Goal: Task Accomplishment & Management: Use online tool/utility

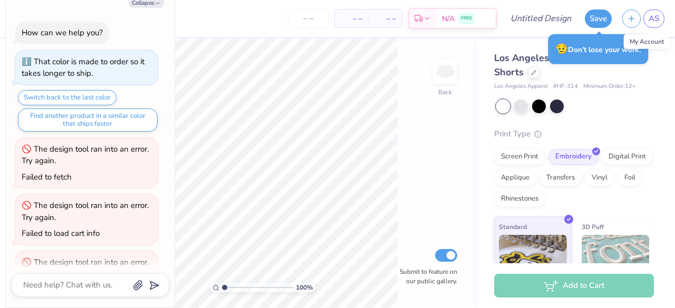
scroll to position [1215, 0]
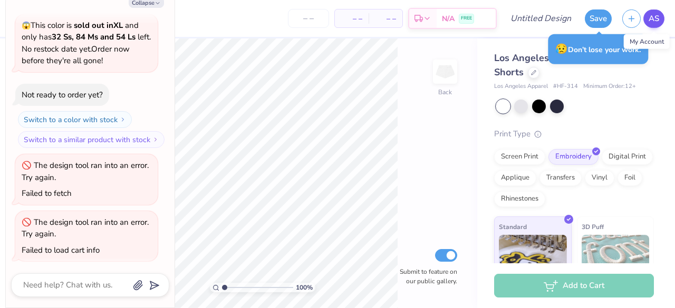
click at [648, 21] on span "AS" at bounding box center [653, 19] width 11 height 12
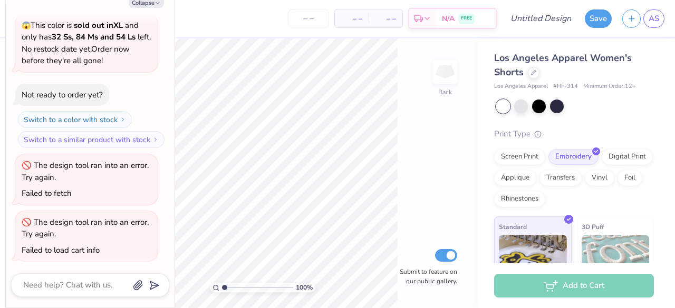
type textarea "x"
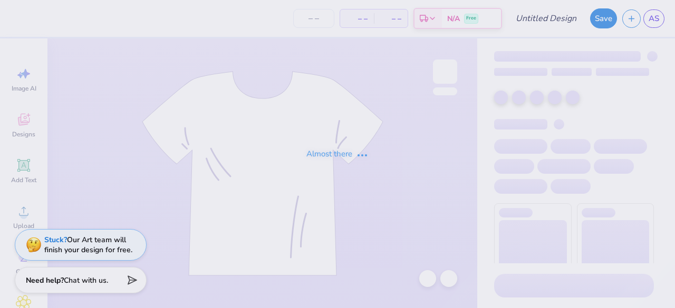
type input "En Motion Dance Set"
type input "12"
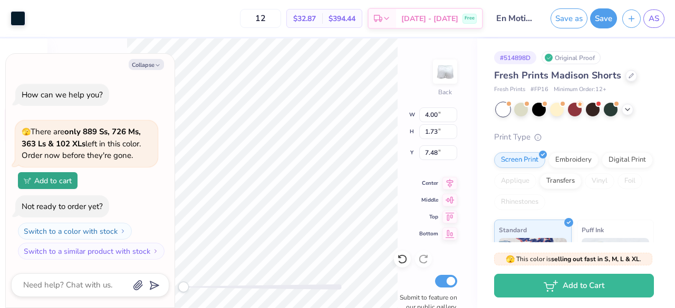
click at [480, 206] on div "# 514898D Original Proof Fresh Prints Madison Shorts Fresh Prints # FP16 Minimu…" at bounding box center [576, 247] width 198 height 419
click at [467, 209] on div "Back W 4.00 4.00 " H 1.73 1.73 " Y 7.48 7.48 " Center Middle Top Bottom Submit …" at bounding box center [261, 173] width 429 height 270
click at [485, 208] on div "# 514898D Original Proof Fresh Prints Madison Shorts Fresh Prints # FP16 Minimu…" at bounding box center [576, 247] width 198 height 419
click at [461, 214] on div "Back W 4.00 4.00 " H 1.73 1.73 " Y 7.46 7.46 " Center Middle Top Bottom Submit …" at bounding box center [261, 173] width 429 height 270
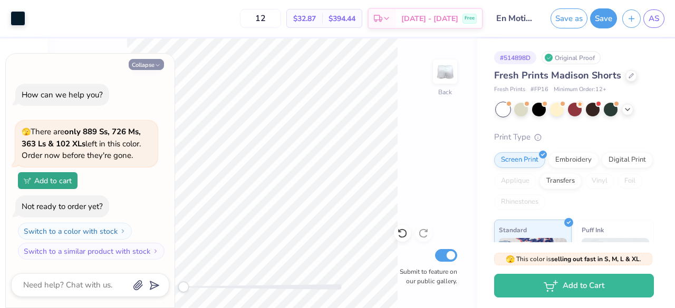
click at [139, 63] on button "Collapse" at bounding box center [146, 64] width 35 height 11
type textarea "x"
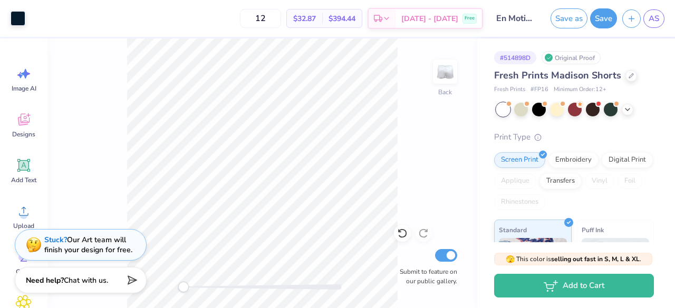
drag, startPoint x: 496, startPoint y: 151, endPoint x: 478, endPoint y: 151, distance: 17.9
click at [478, 151] on div "# 514898D Original Proof Fresh Prints Madison Shorts Fresh Prints # FP16 Minimu…" at bounding box center [576, 247] width 198 height 419
click at [607, 17] on button "Save" at bounding box center [603, 17] width 27 height 20
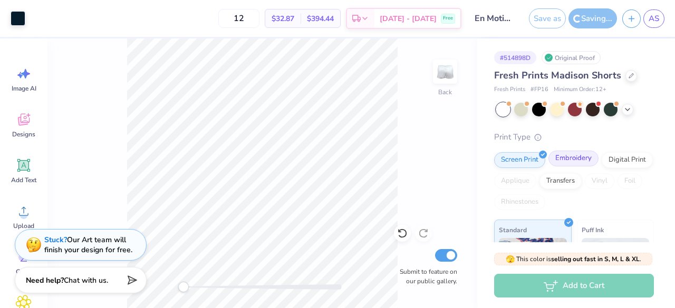
click at [566, 163] on div "Embroidery" at bounding box center [573, 159] width 50 height 16
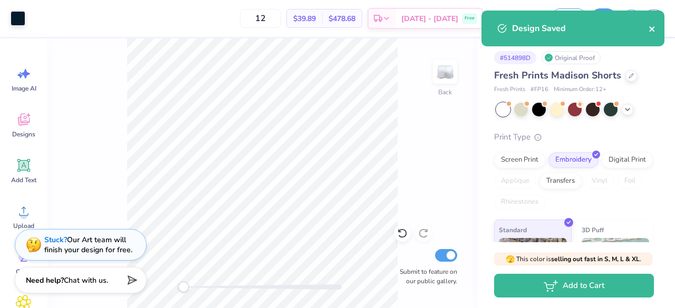
click at [652, 28] on icon "close" at bounding box center [651, 28] width 5 height 5
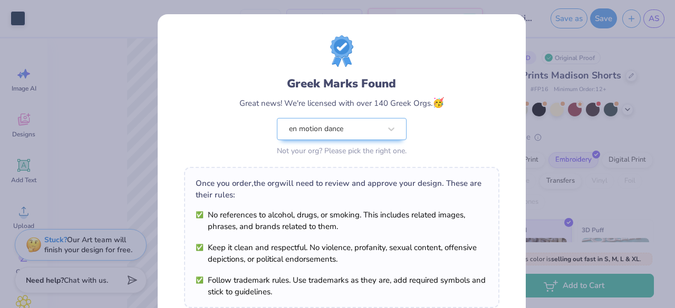
click at [598, 22] on div "Greek Marks Found Great news! We're licensed with over 140 Greek Orgs. 🥳 en mot…" at bounding box center [337, 154] width 675 height 308
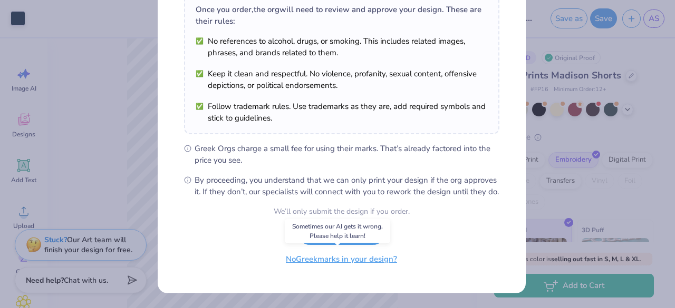
click at [336, 263] on button "No Greek marks in your design?" at bounding box center [341, 260] width 129 height 22
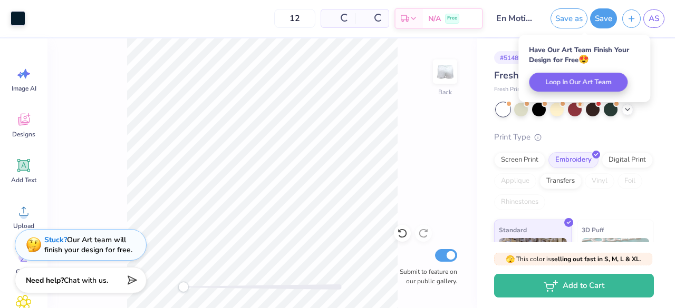
scroll to position [29, 0]
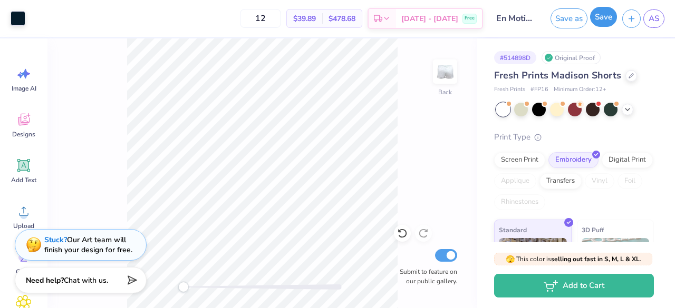
click at [609, 23] on button "Save" at bounding box center [603, 17] width 27 height 20
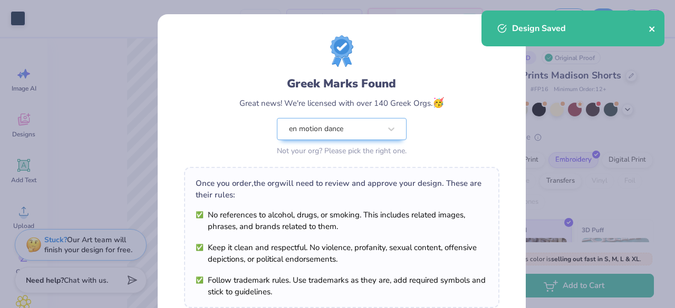
click at [651, 27] on icon "close" at bounding box center [651, 29] width 7 height 8
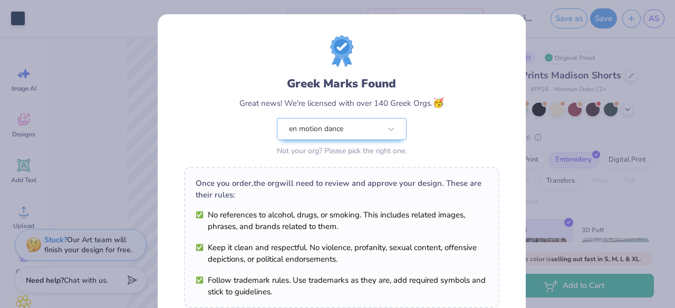
scroll to position [183, 0]
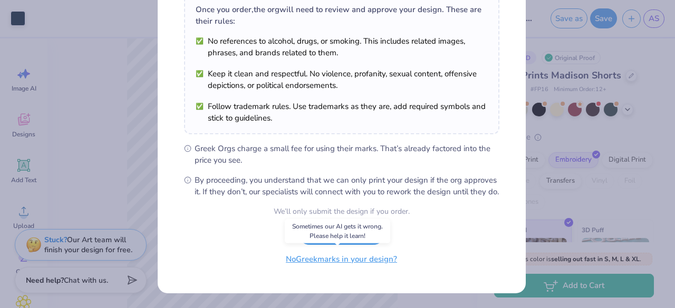
click at [329, 260] on button "No Greek marks in your design?" at bounding box center [341, 260] width 129 height 22
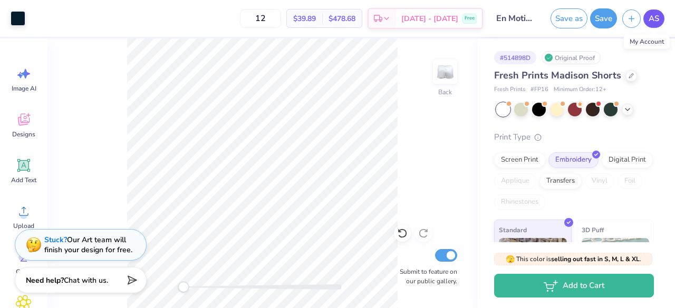
click at [656, 21] on span "AS" at bounding box center [653, 19] width 11 height 12
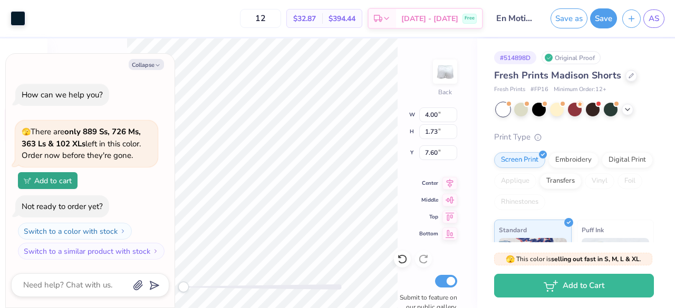
click at [464, 209] on div "Back W 4.00 4.00 " H 1.73 1.73 " Y 7.60 7.60 " Center Middle Top Bottom Submit …" at bounding box center [261, 173] width 429 height 270
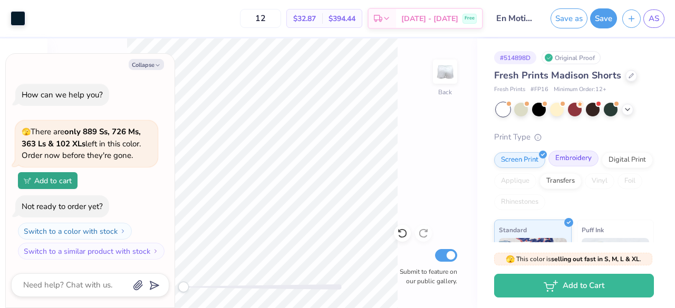
click at [575, 164] on div "Embroidery" at bounding box center [573, 159] width 50 height 16
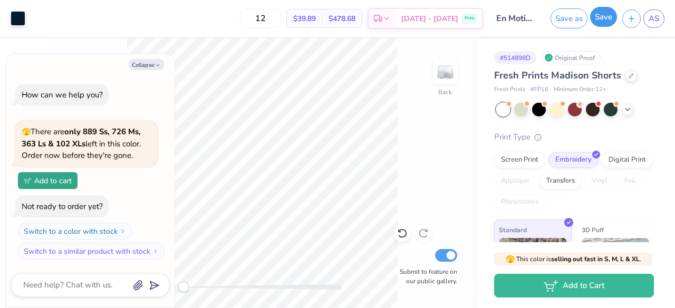
click at [609, 18] on button "Save" at bounding box center [603, 17] width 27 height 20
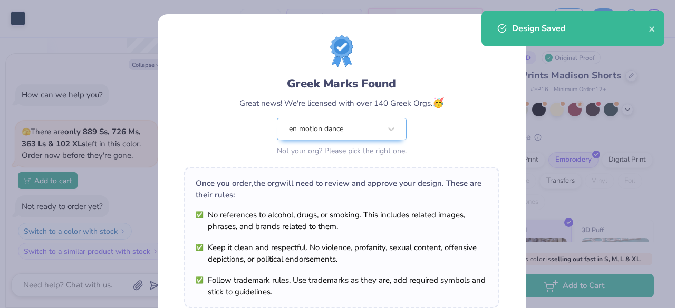
scroll to position [183, 0]
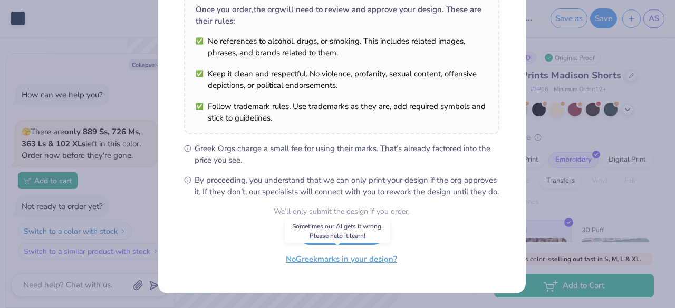
click at [313, 263] on button "No Greek marks in your design?" at bounding box center [341, 260] width 129 height 22
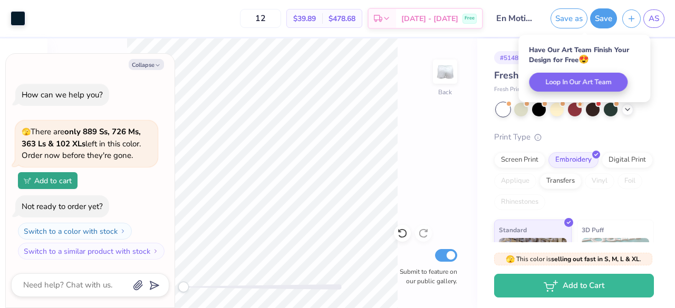
type textarea "x"
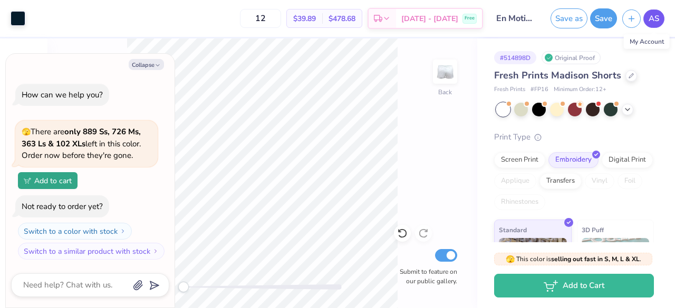
click at [659, 19] on span "AS" at bounding box center [653, 19] width 11 height 12
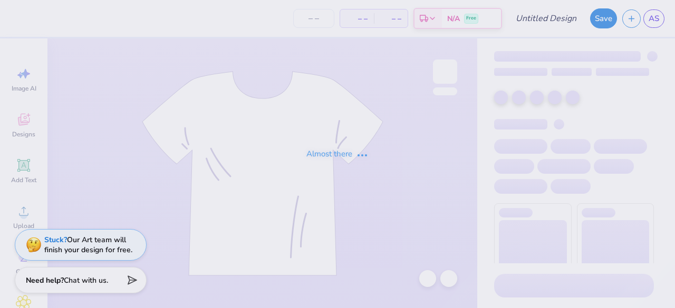
type input "En Motion Dance Set"
type input "12"
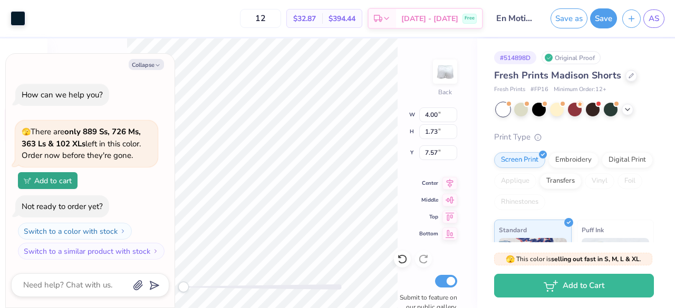
click at [407, 188] on div "Back W 4.00 4.00 " H 1.73 1.73 " Y 7.57 7.57 " Center Middle Top Bottom Submit …" at bounding box center [261, 173] width 429 height 270
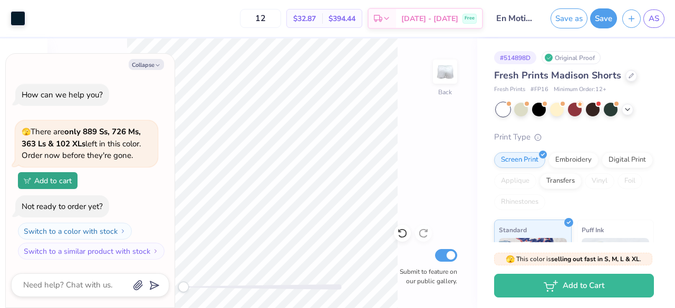
type textarea "x"
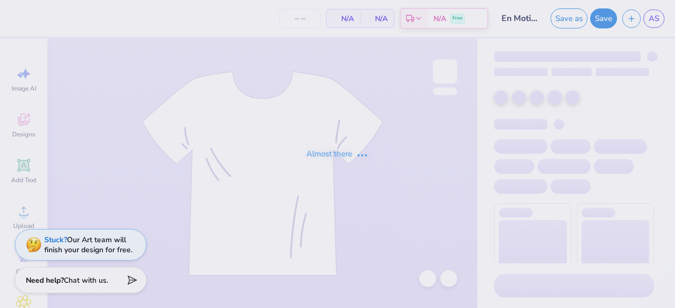
type input "12"
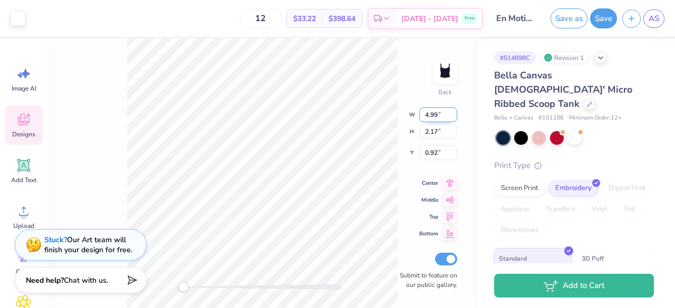
click at [453, 116] on input "4.99" at bounding box center [438, 114] width 38 height 15
click at [453, 116] on input "4.98" at bounding box center [438, 114] width 38 height 15
click at [453, 116] on input "4.97" at bounding box center [438, 114] width 38 height 15
click at [453, 116] on input "4.96" at bounding box center [438, 114] width 38 height 15
click at [453, 116] on input "4.95" at bounding box center [438, 114] width 38 height 15
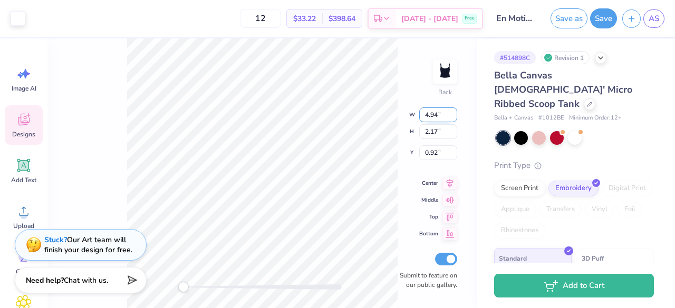
click at [453, 116] on input "4.94" at bounding box center [438, 114] width 38 height 15
click at [453, 116] on input "4.93" at bounding box center [438, 114] width 38 height 15
click at [453, 116] on input "4.92" at bounding box center [438, 114] width 38 height 15
click at [453, 116] on input "4.91" at bounding box center [438, 114] width 38 height 15
click at [453, 116] on input "4.9" at bounding box center [438, 114] width 38 height 15
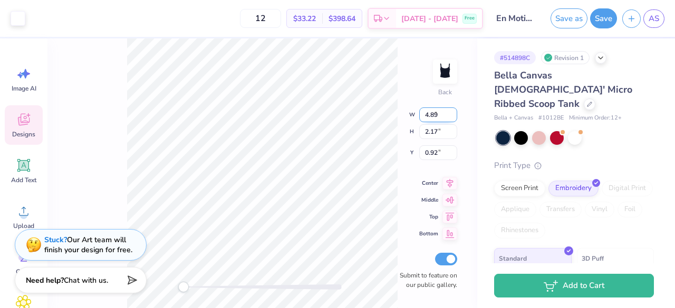
click at [453, 116] on input "4.89" at bounding box center [438, 114] width 38 height 15
click at [453, 116] on input "4.88" at bounding box center [438, 114] width 38 height 15
click at [453, 116] on input "4.87" at bounding box center [438, 114] width 38 height 15
click at [453, 116] on input "4.86" at bounding box center [438, 114] width 38 height 15
click at [453, 116] on input "4.85" at bounding box center [438, 114] width 38 height 15
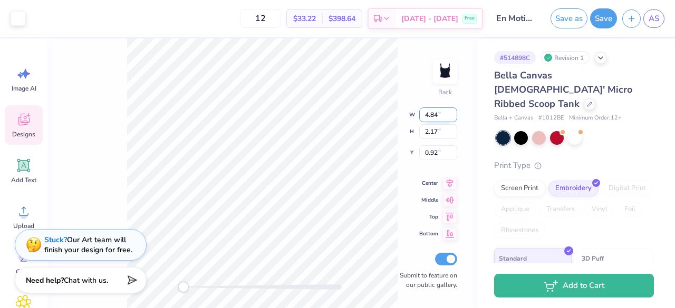
click at [453, 116] on input "4.84" at bounding box center [438, 114] width 38 height 15
click at [453, 116] on input "4.83" at bounding box center [438, 114] width 38 height 15
click at [453, 116] on input "4.82" at bounding box center [438, 114] width 38 height 15
click at [453, 116] on input "4.81" at bounding box center [438, 114] width 38 height 15
type input "4.00"
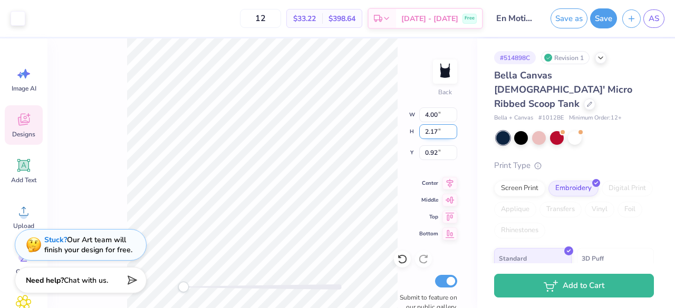
click at [436, 135] on input "2.17" at bounding box center [438, 131] width 38 height 15
type input "2"
type input "1.73"
click at [436, 153] on input "0.92" at bounding box center [438, 152] width 38 height 15
type input "0"
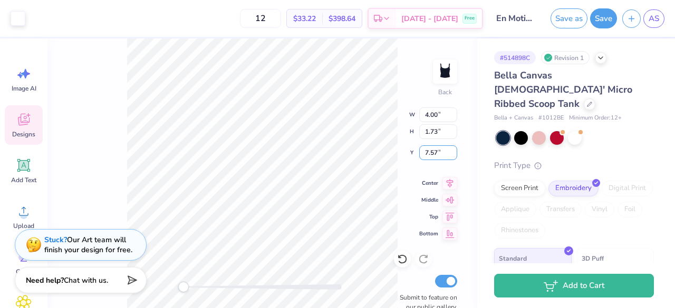
type input "7.57"
click at [465, 179] on div "Back W 4.00 4.00 " H 1.73 1.73 " Y 7.57 7.57 " Center Middle Top Bottom Submit …" at bounding box center [261, 173] width 429 height 270
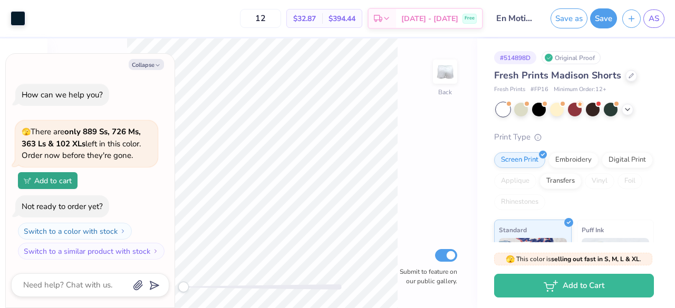
type textarea "x"
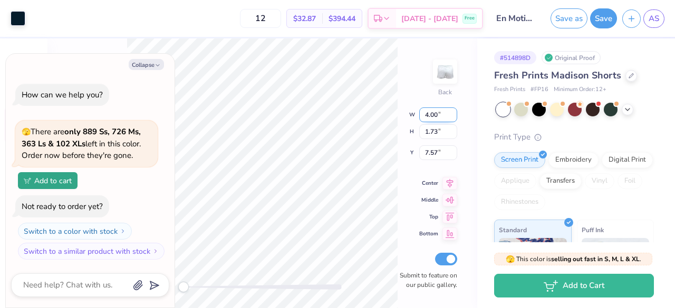
click at [427, 114] on input "4.00" at bounding box center [438, 114] width 38 height 15
type input "5.00"
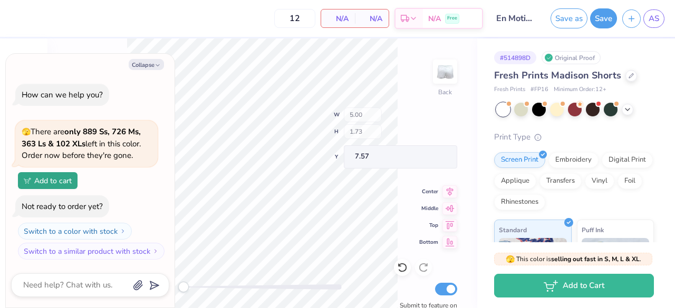
click at [437, 132] on div "Back W 5.00 H 1.73 Y 7.57 Center Middle Top Bottom Submit to feature on our pub…" at bounding box center [261, 173] width 429 height 270
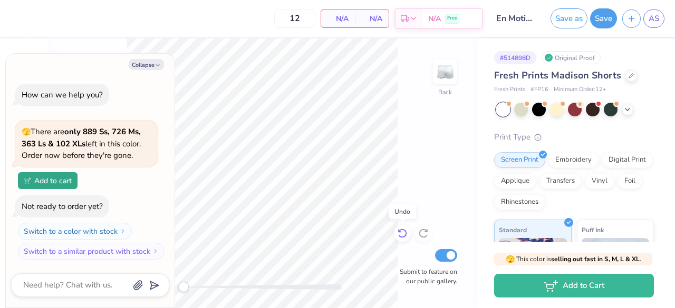
click at [400, 234] on icon at bounding box center [402, 233] width 11 height 11
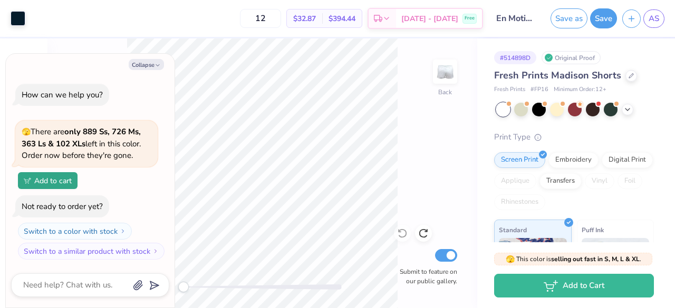
type textarea "x"
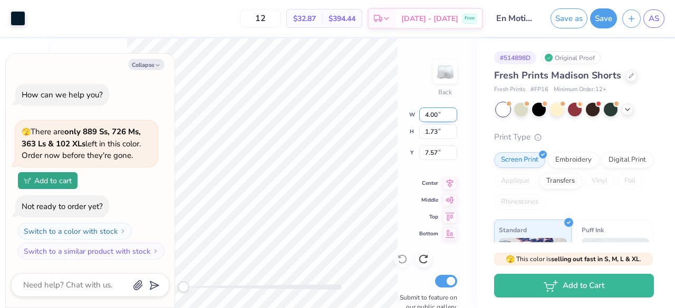
click at [427, 115] on input "4.00" at bounding box center [438, 114] width 38 height 15
type input "5.00"
click at [436, 132] on div "Back W 5.00 5.00 " H 1.73 1.73 " Y 7.57 7.57 " Center Middle Top Bottom Submit …" at bounding box center [261, 173] width 429 height 270
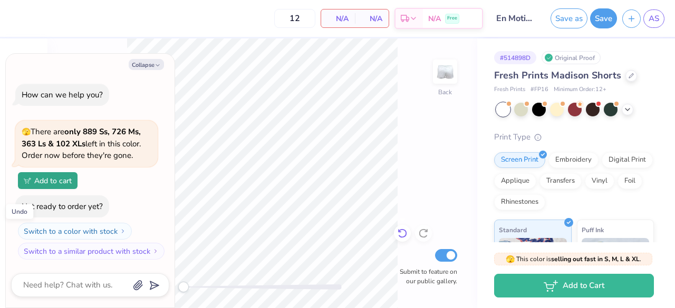
click at [405, 239] on icon at bounding box center [402, 233] width 11 height 11
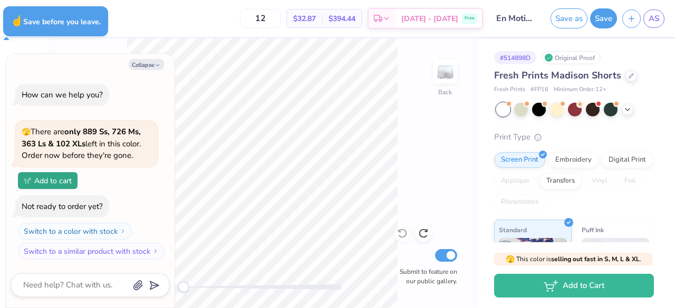
type textarea "x"
